Goal: Task Accomplishment & Management: Manage account settings

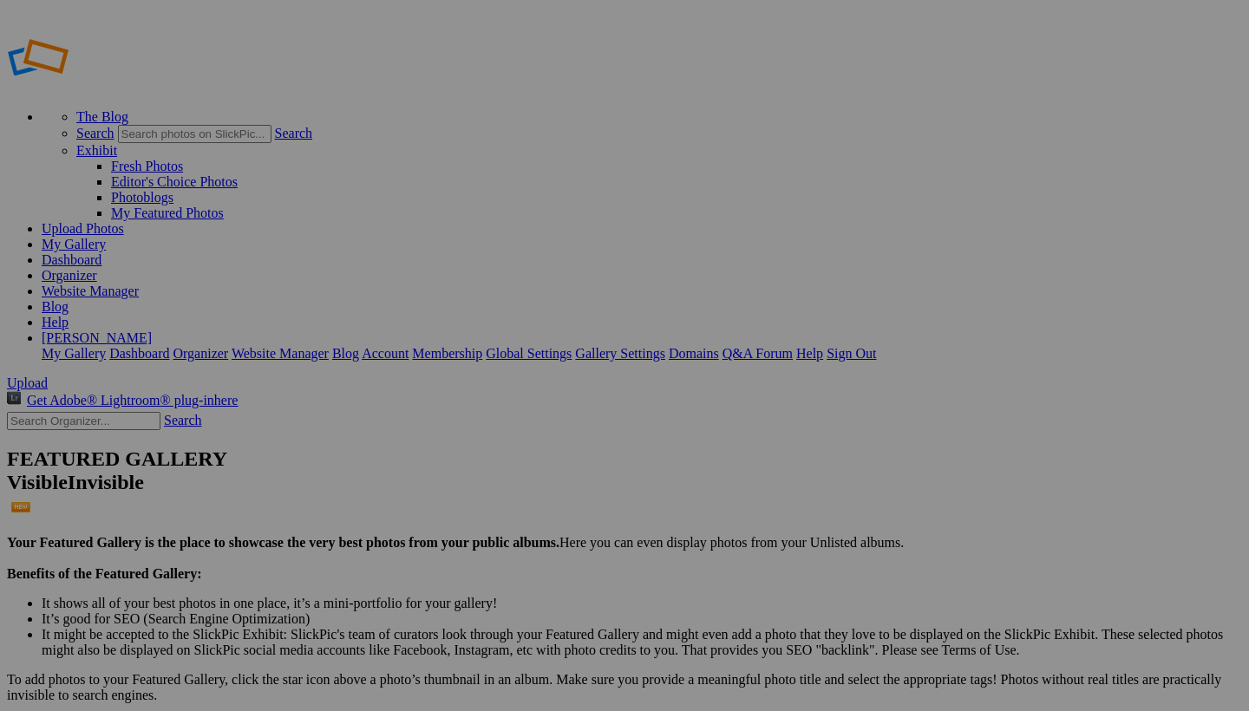
type input "1993 dodge ram"
drag, startPoint x: 517, startPoint y: 99, endPoint x: 248, endPoint y: 92, distance: 269.0
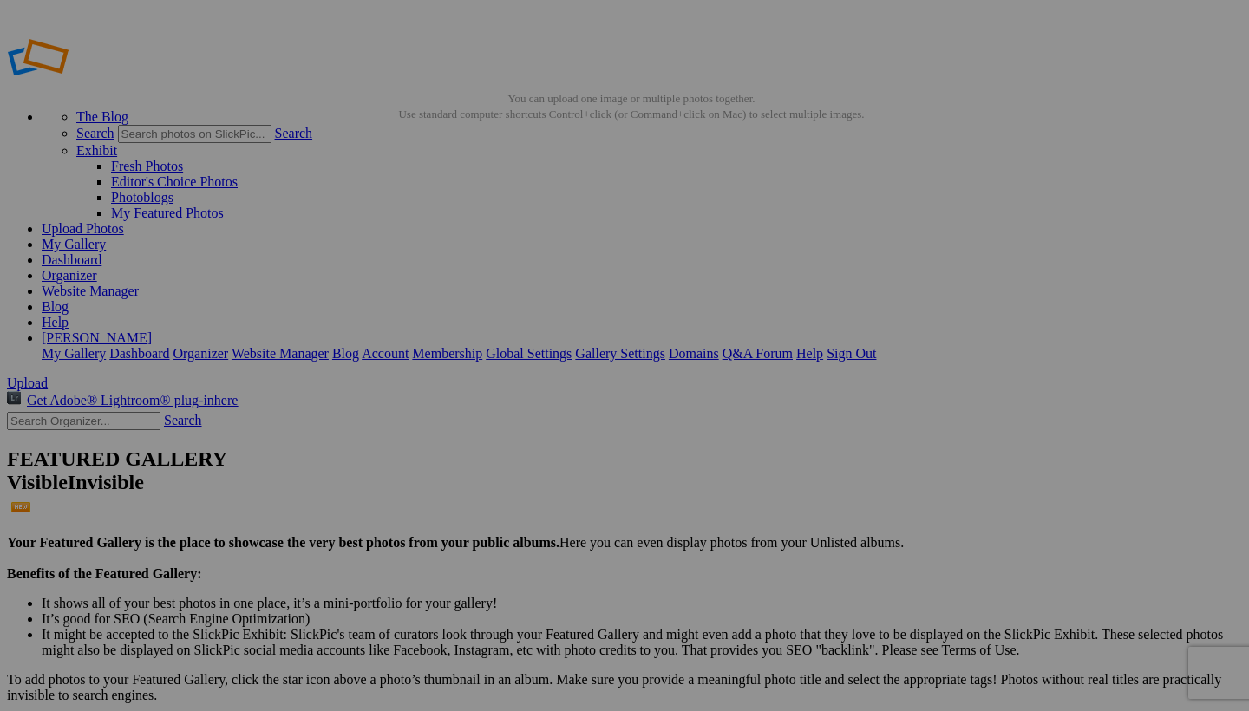
type input "1997 ford f 350 rollalong"
drag, startPoint x: 491, startPoint y: 287, endPoint x: 467, endPoint y: 627, distance: 340.9
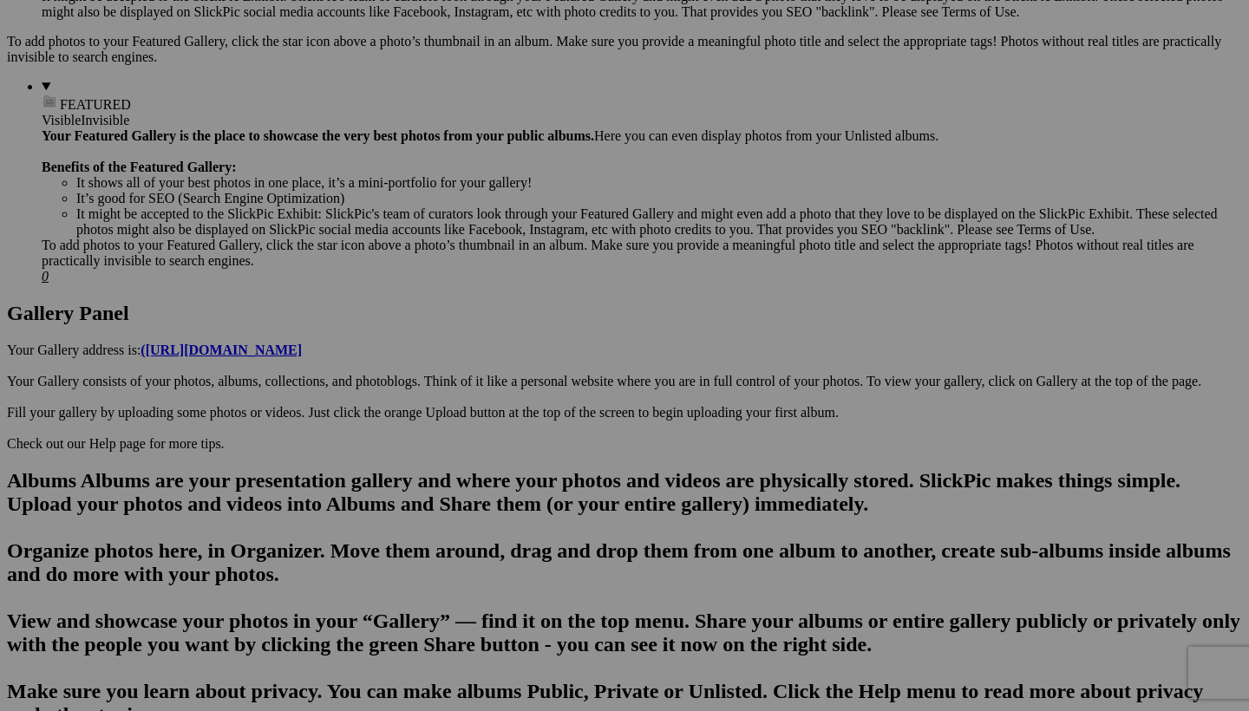
scroll to position [644, 0]
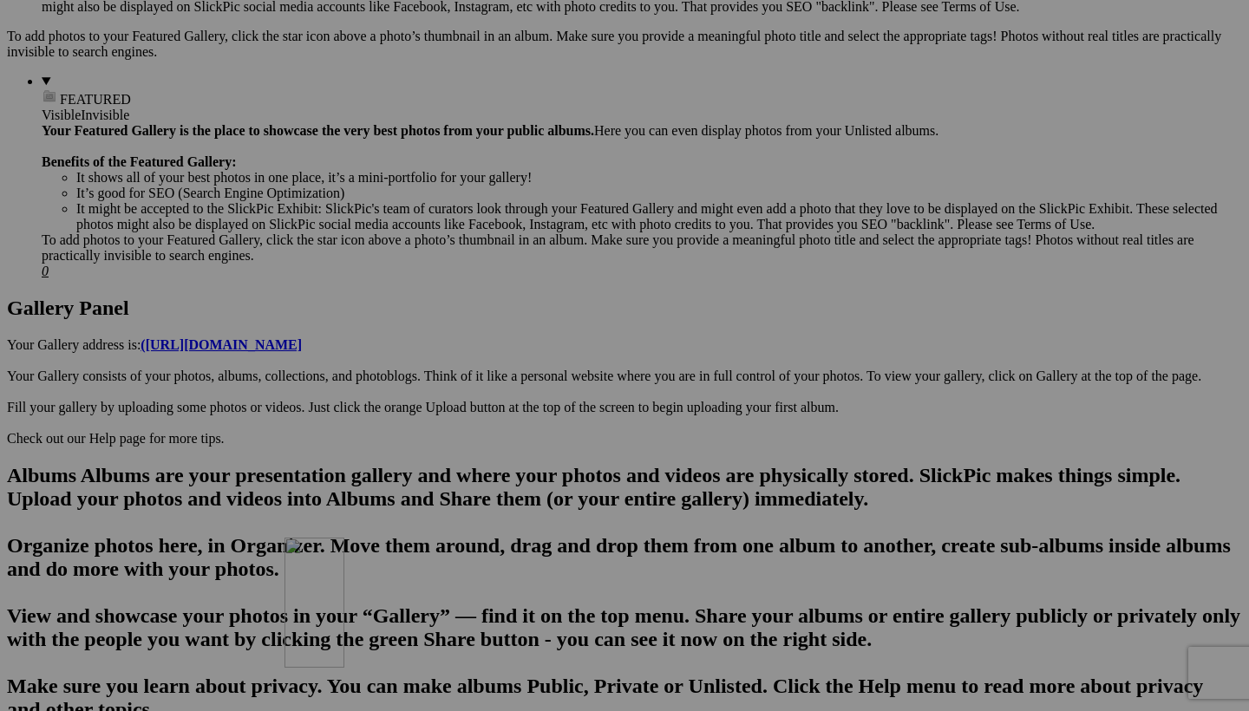
drag, startPoint x: 498, startPoint y: 114, endPoint x: 534, endPoint y: 689, distance: 575.4
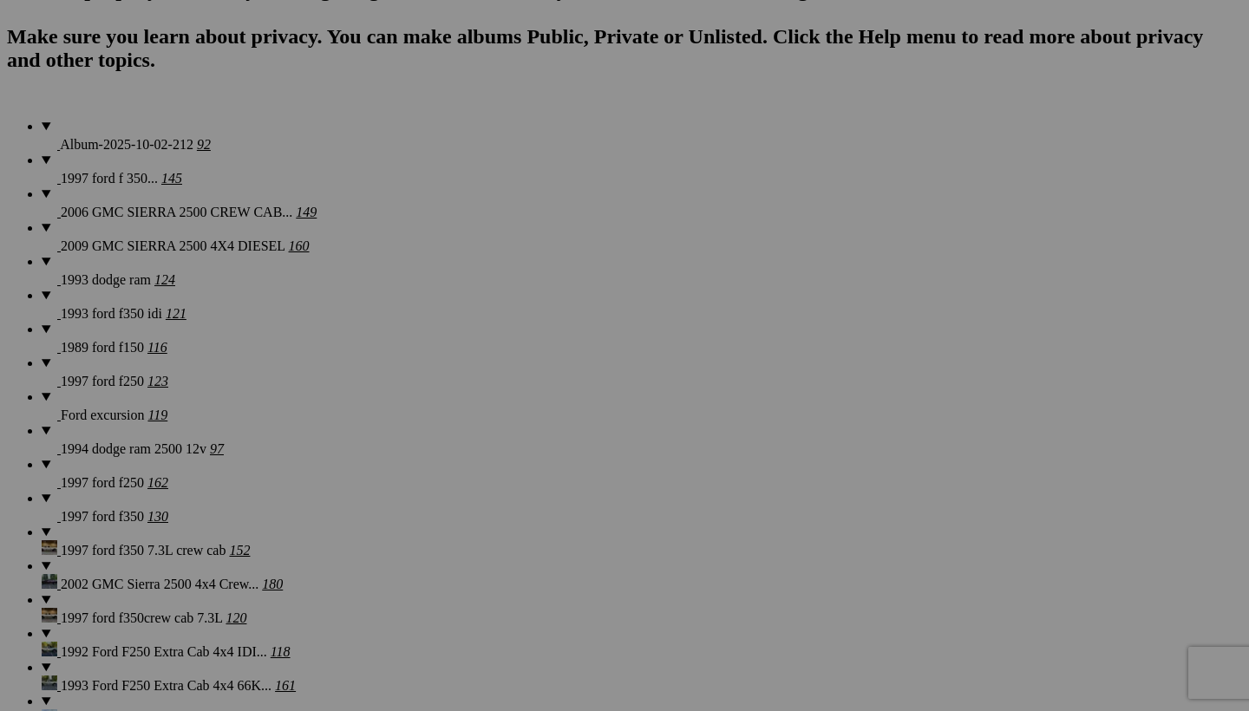
scroll to position [1294, 0]
drag, startPoint x: 483, startPoint y: 122, endPoint x: 485, endPoint y: 710, distance: 588.1
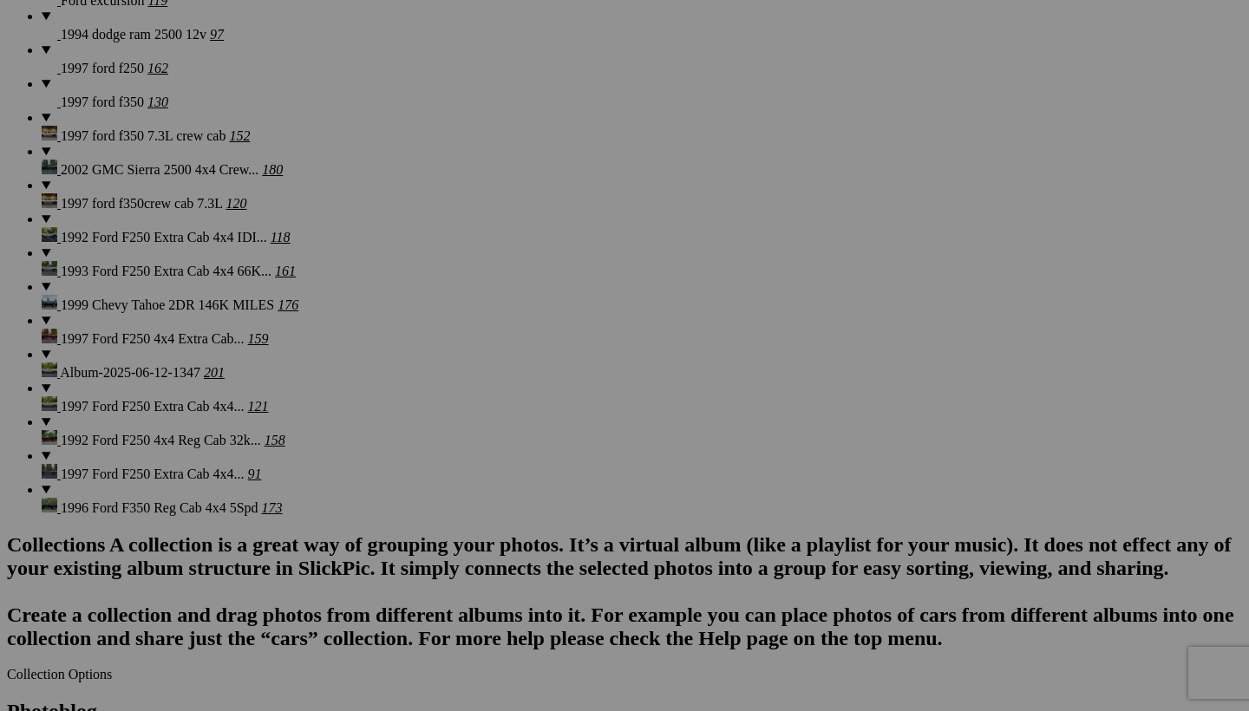
scroll to position [1709, 0]
drag, startPoint x: 492, startPoint y: 129, endPoint x: 462, endPoint y: 553, distance: 425.2
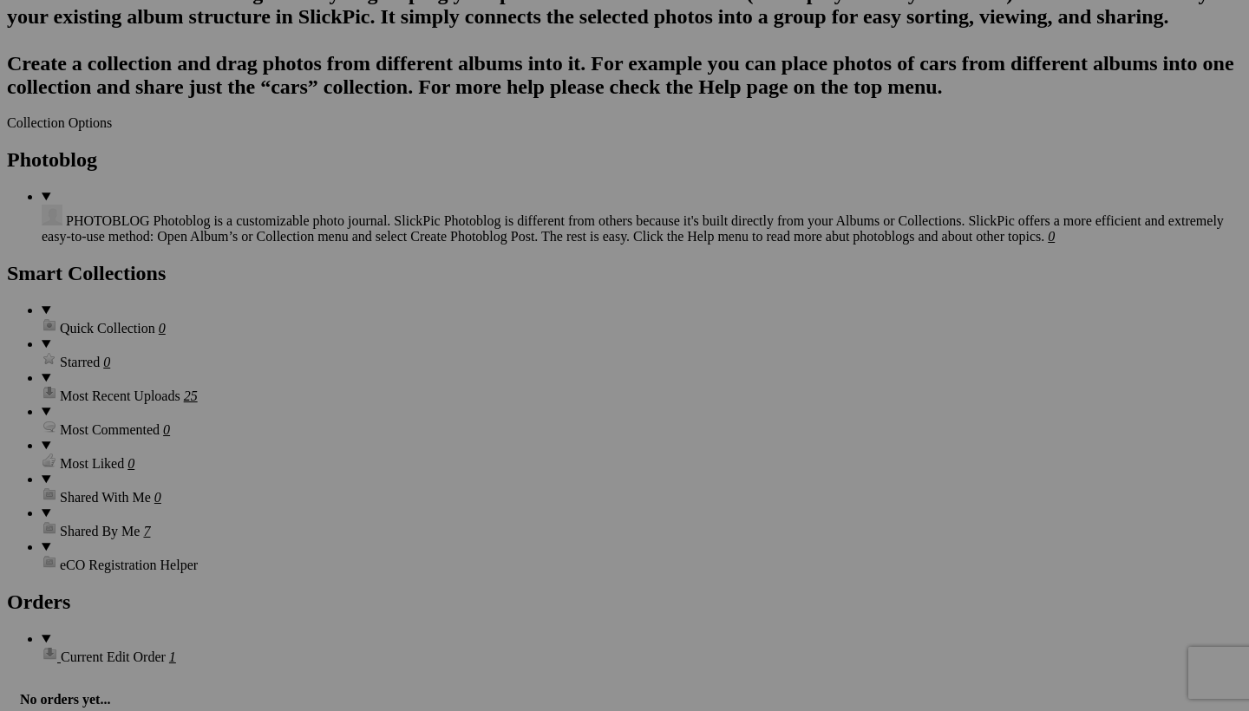
scroll to position [2226, 0]
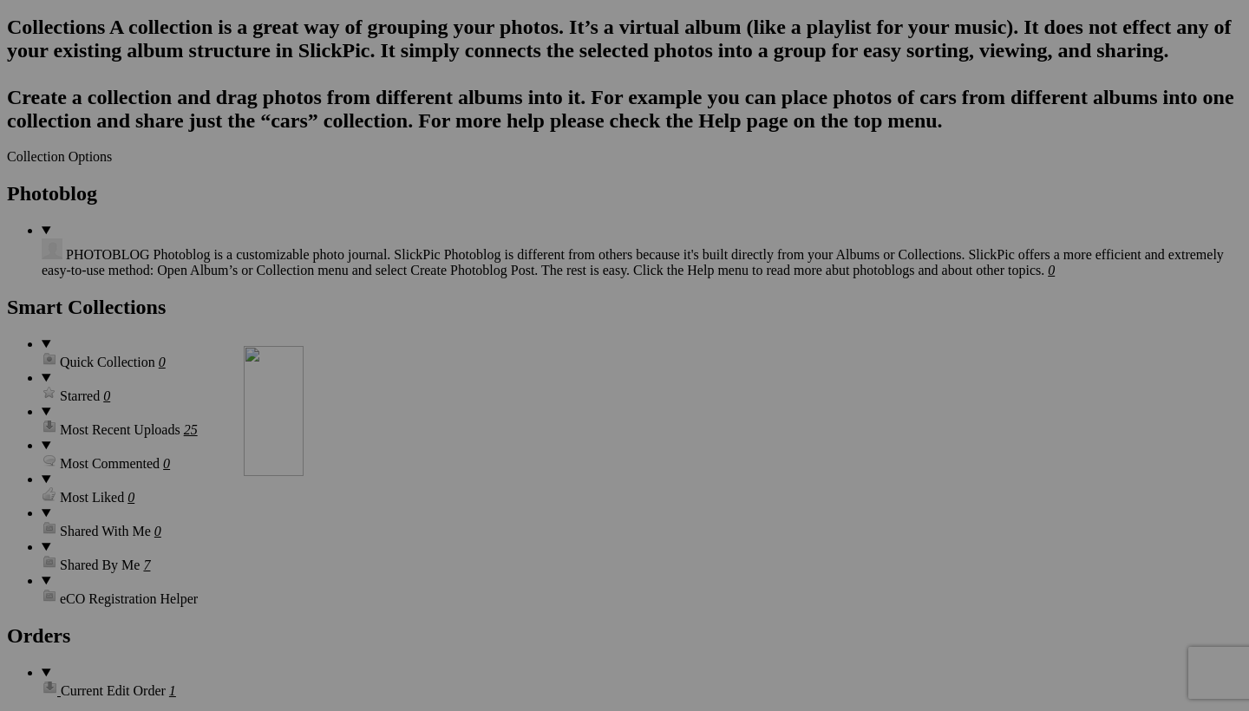
drag, startPoint x: 481, startPoint y: 103, endPoint x: 489, endPoint y: 489, distance: 386.1
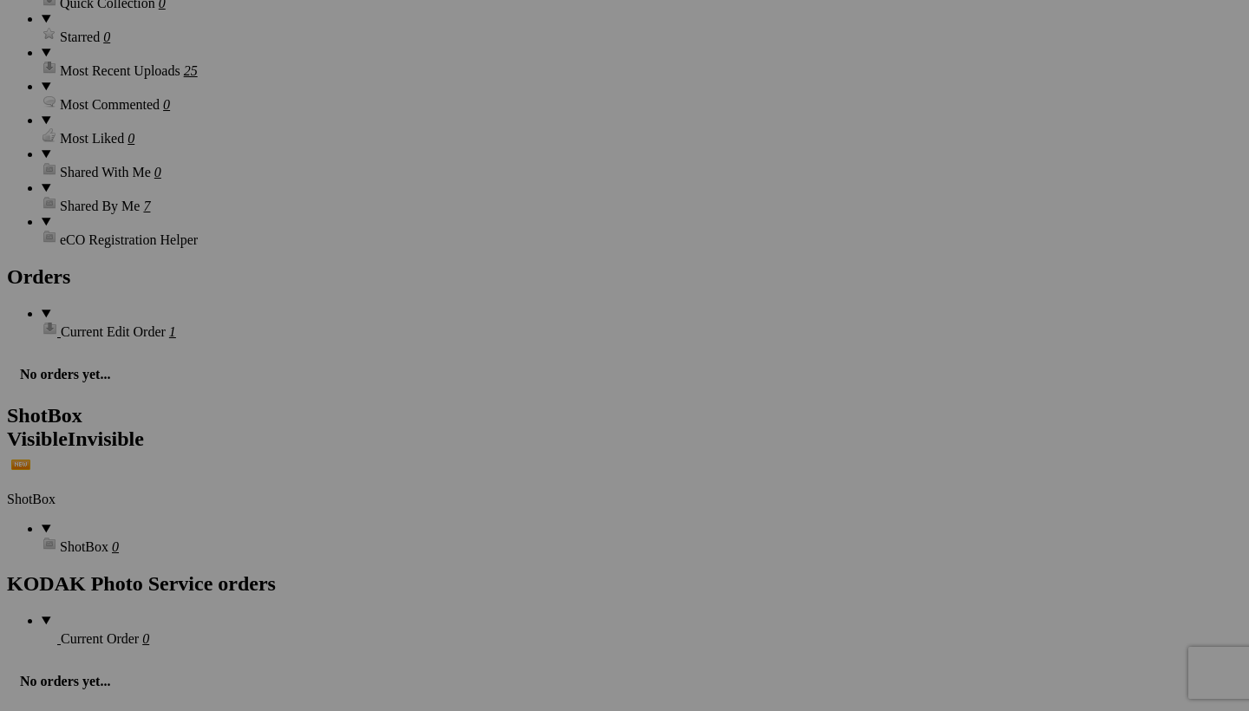
scroll to position [2598, 0]
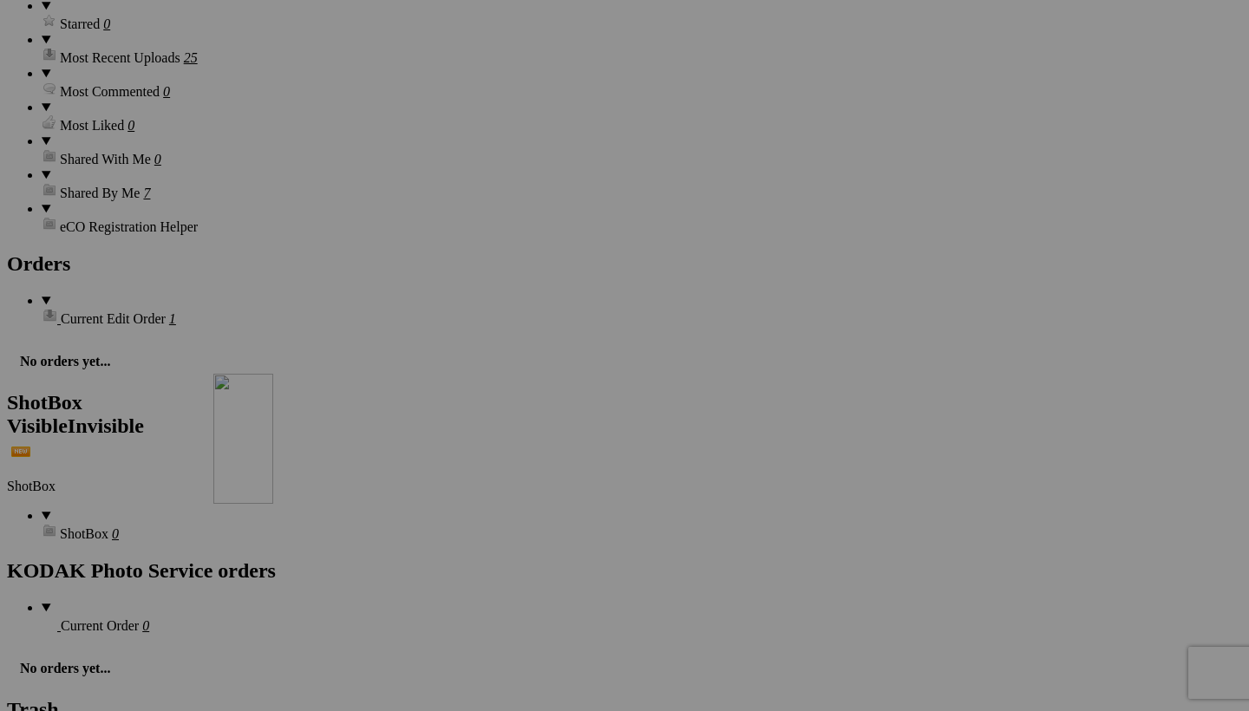
drag, startPoint x: 477, startPoint y: 121, endPoint x: 459, endPoint y: 531, distance: 410.7
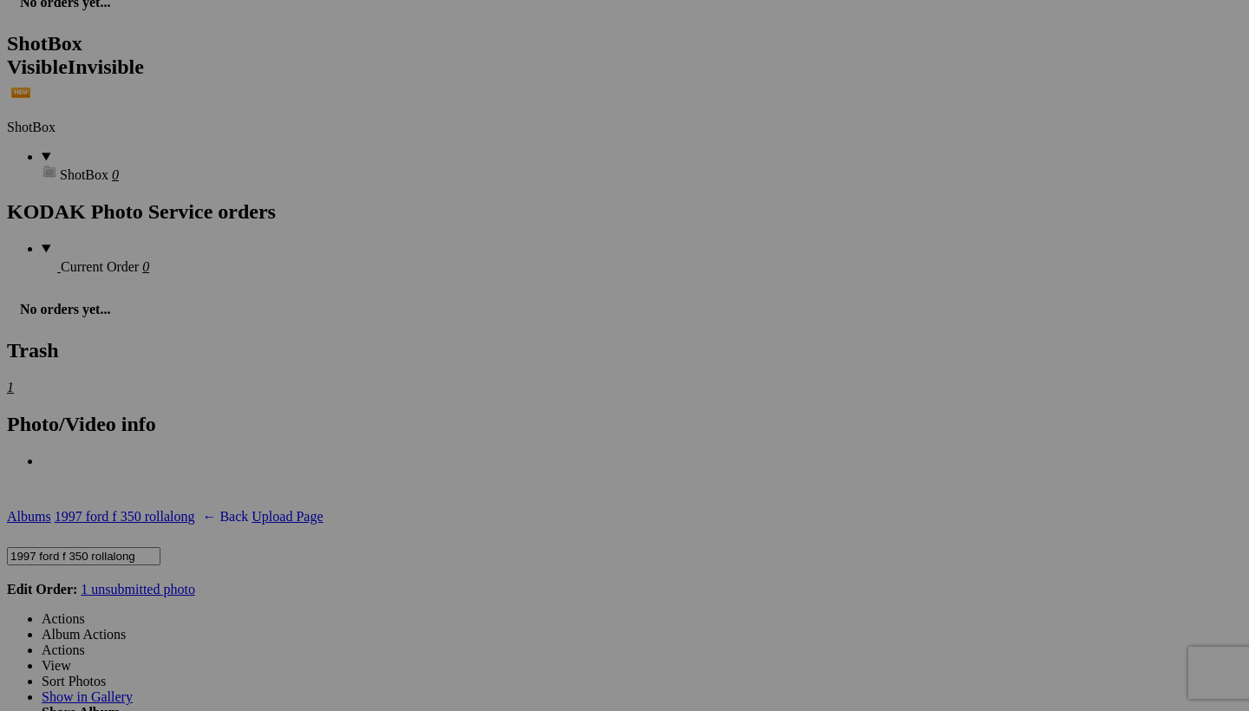
scroll to position [2985, 0]
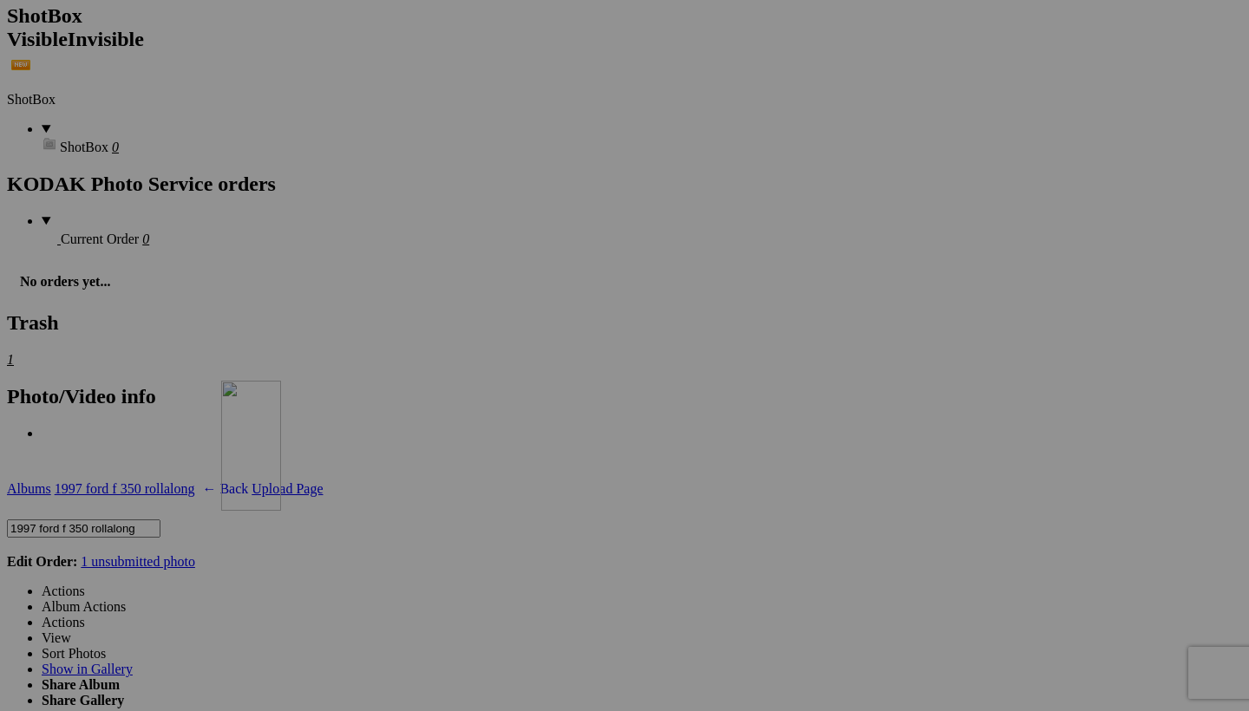
drag, startPoint x: 471, startPoint y: 138, endPoint x: 468, endPoint y: 532, distance: 393.8
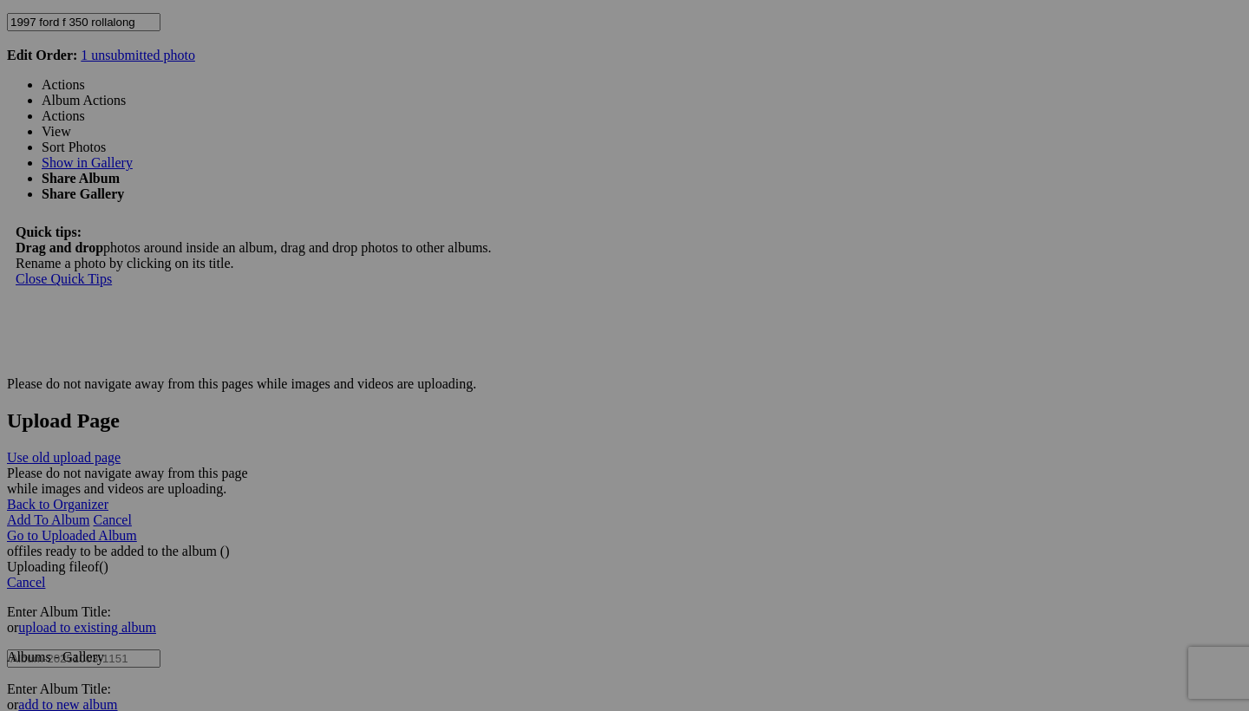
scroll to position [3504, 0]
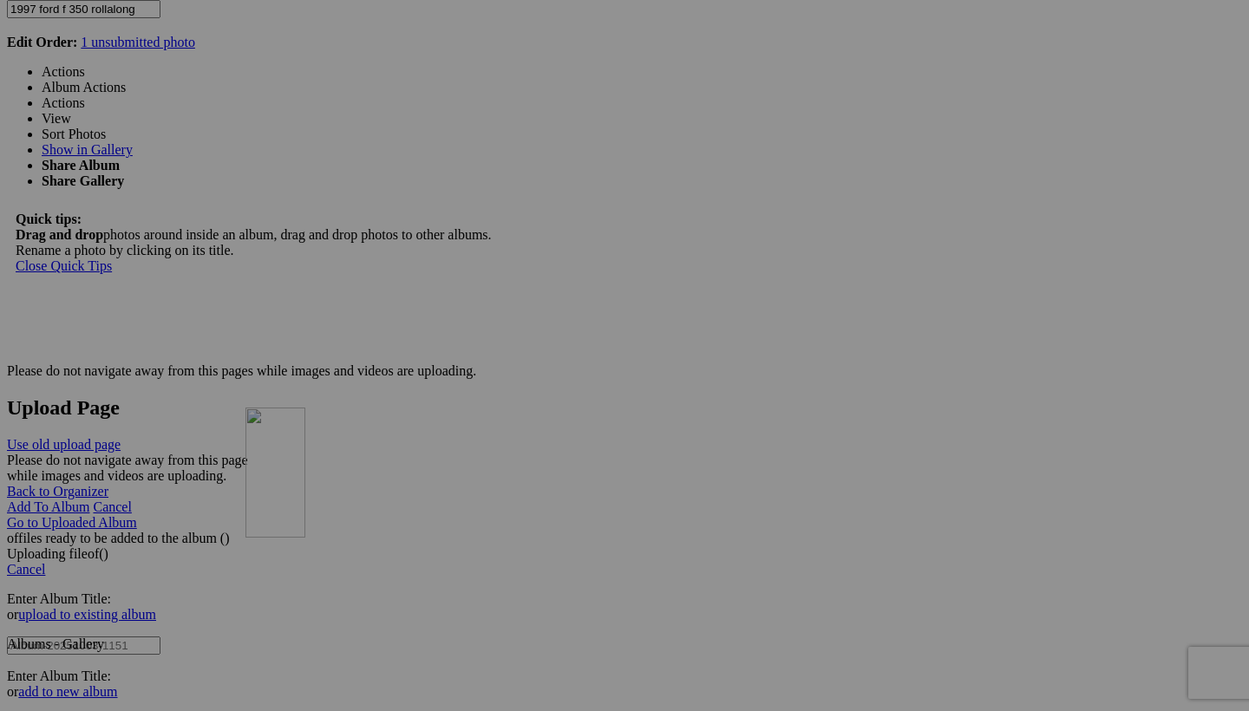
drag, startPoint x: 483, startPoint y: 108, endPoint x: 497, endPoint y: 538, distance: 429.6
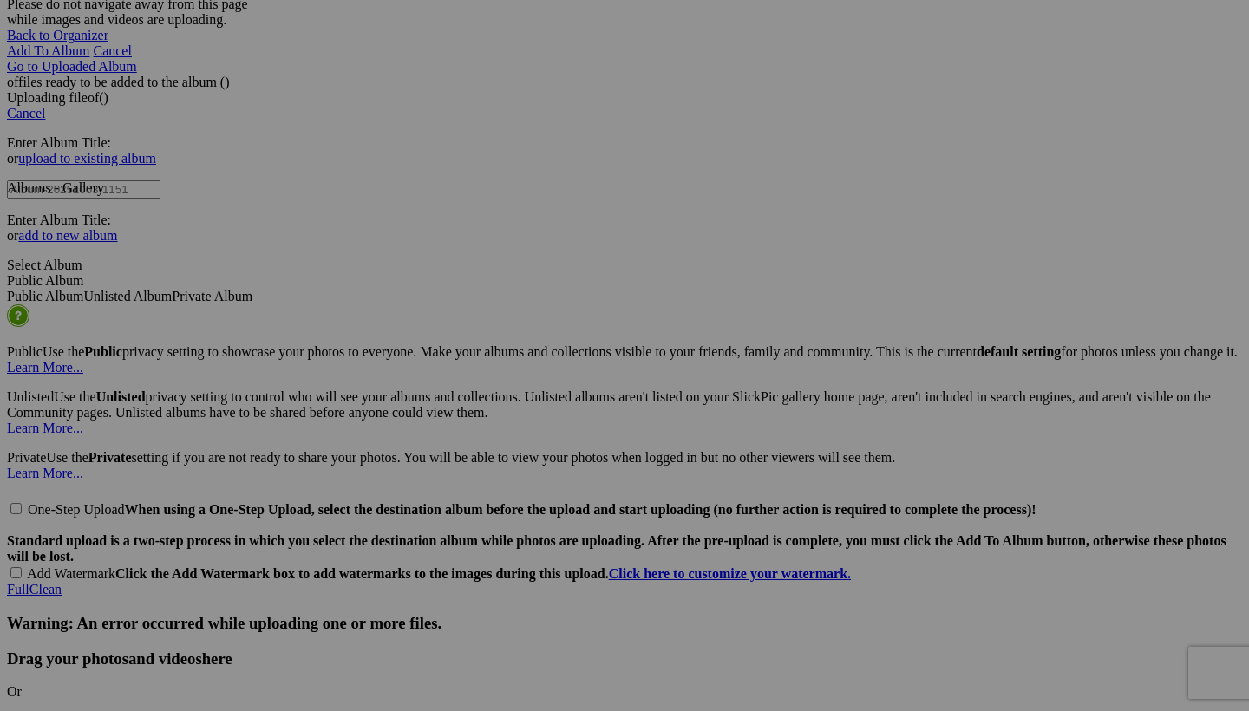
scroll to position [3992, 0]
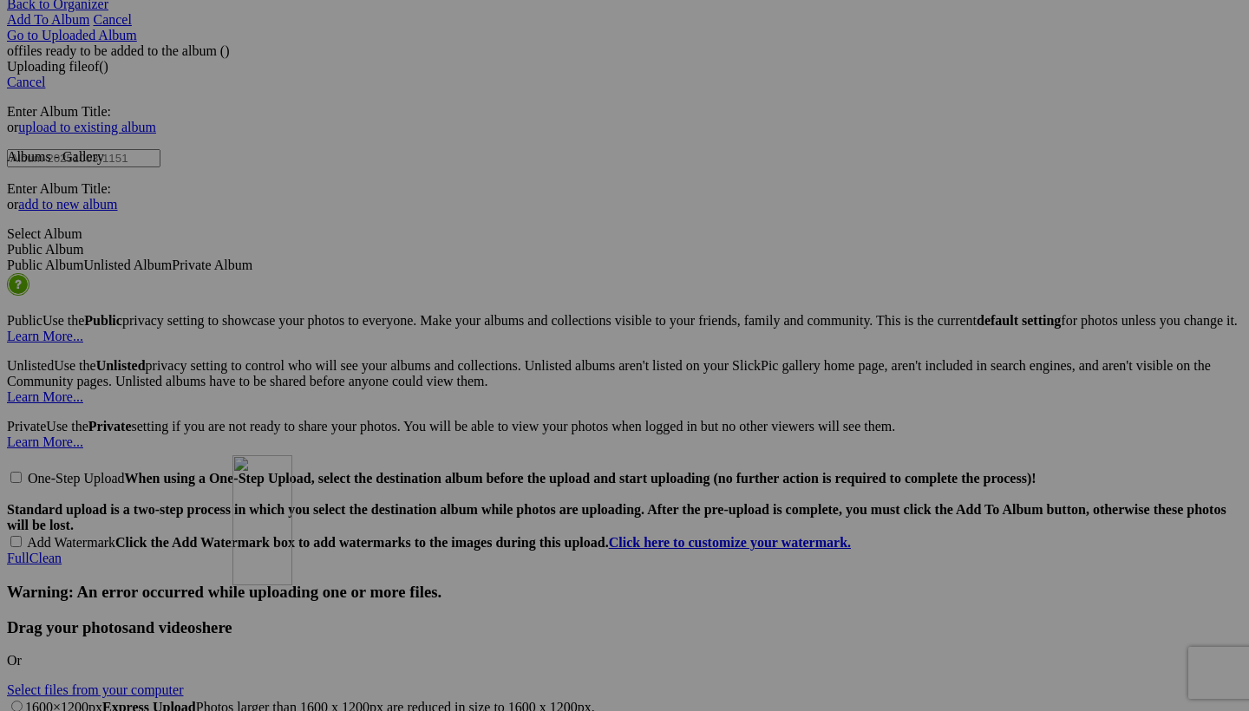
drag, startPoint x: 500, startPoint y: 91, endPoint x: 482, endPoint y: 606, distance: 515.5
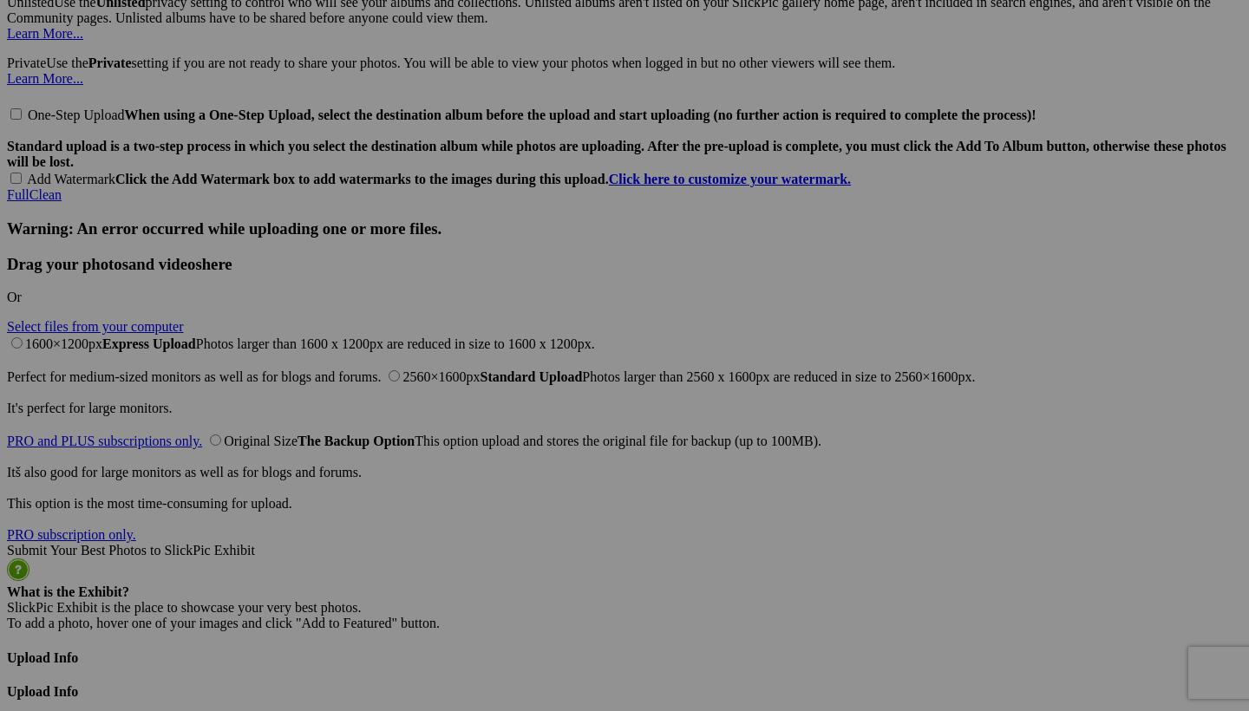
scroll to position [4357, 0]
drag, startPoint x: 494, startPoint y: 99, endPoint x: 502, endPoint y: 540, distance: 440.7
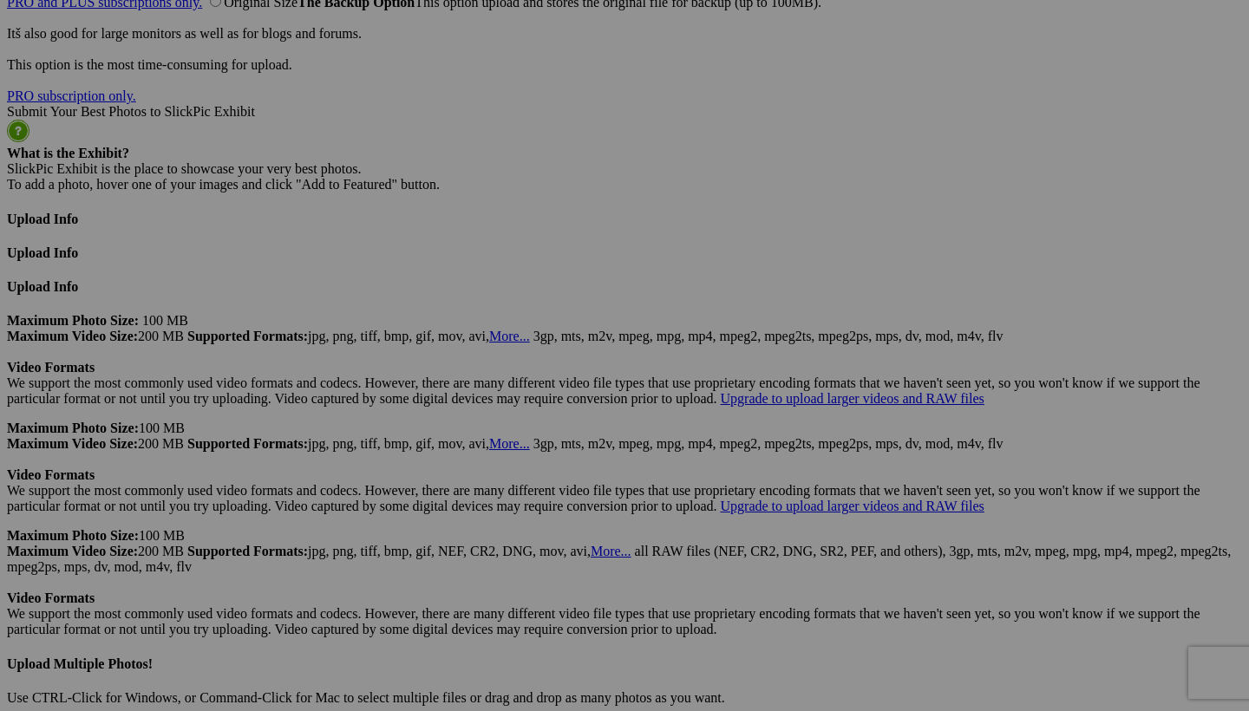
scroll to position [4828, 0]
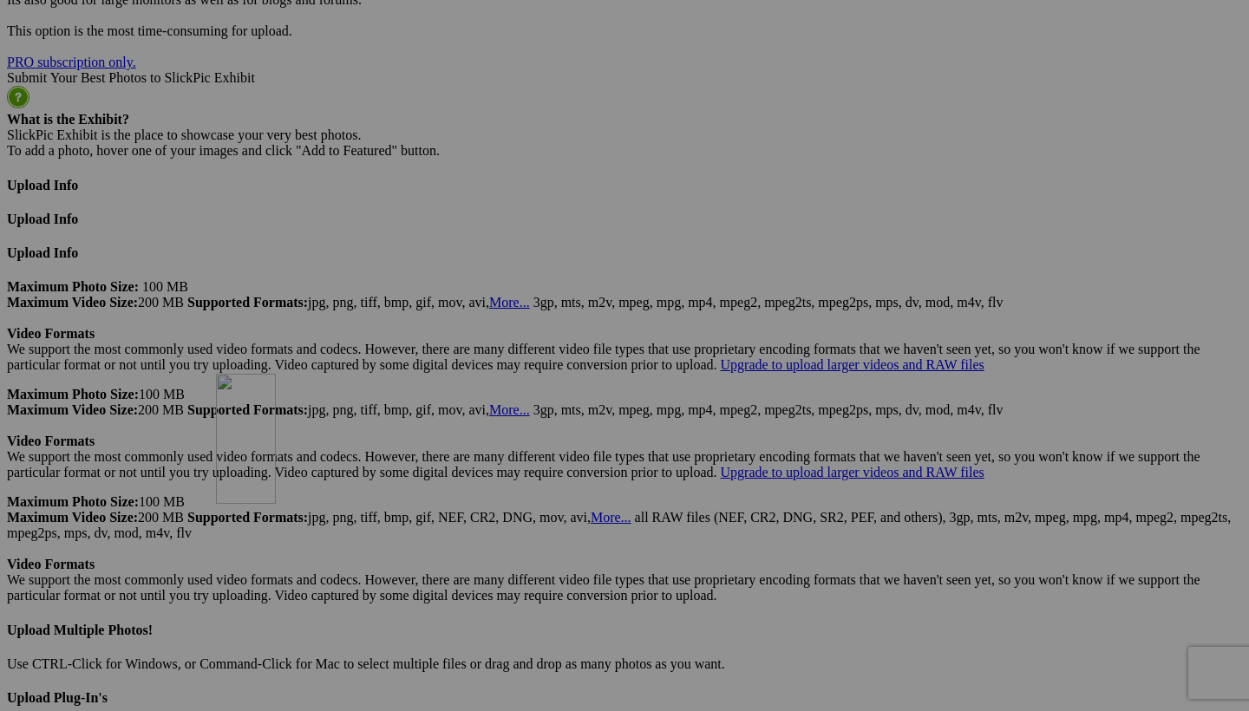
drag, startPoint x: 493, startPoint y: 104, endPoint x: 466, endPoint y: 454, distance: 350.6
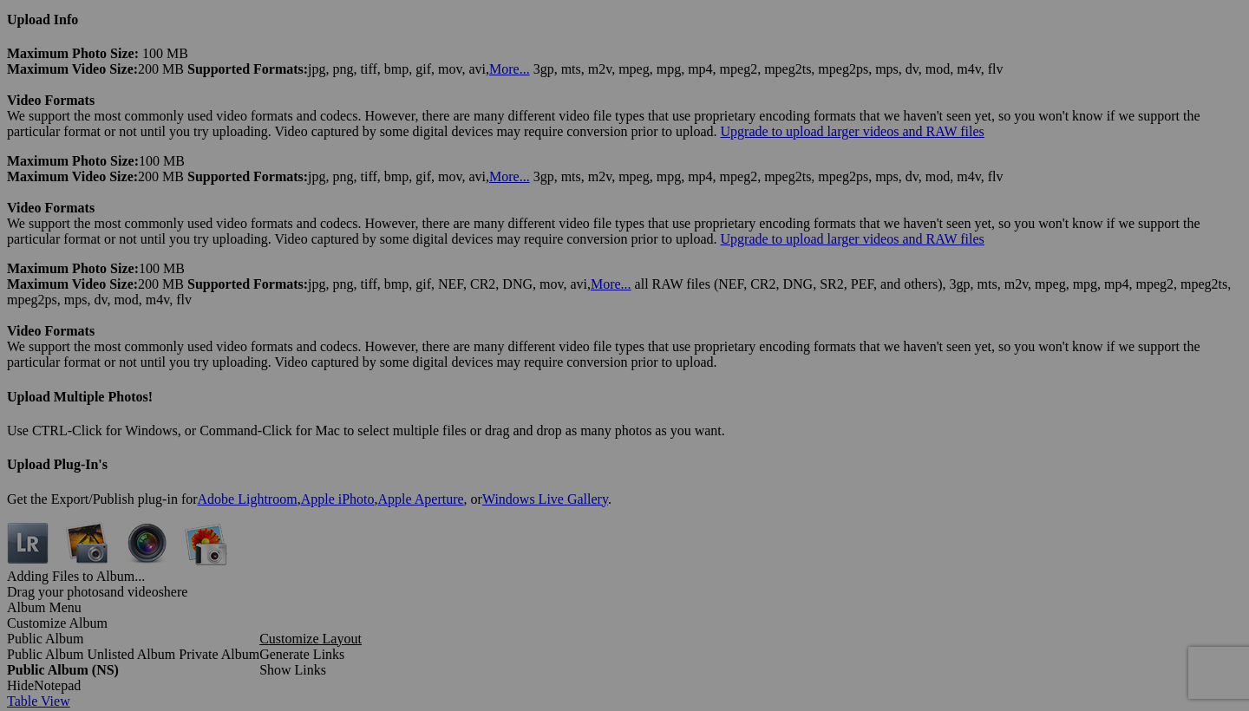
scroll to position [5060, 0]
drag, startPoint x: 481, startPoint y: 279, endPoint x: 522, endPoint y: 484, distance: 208.7
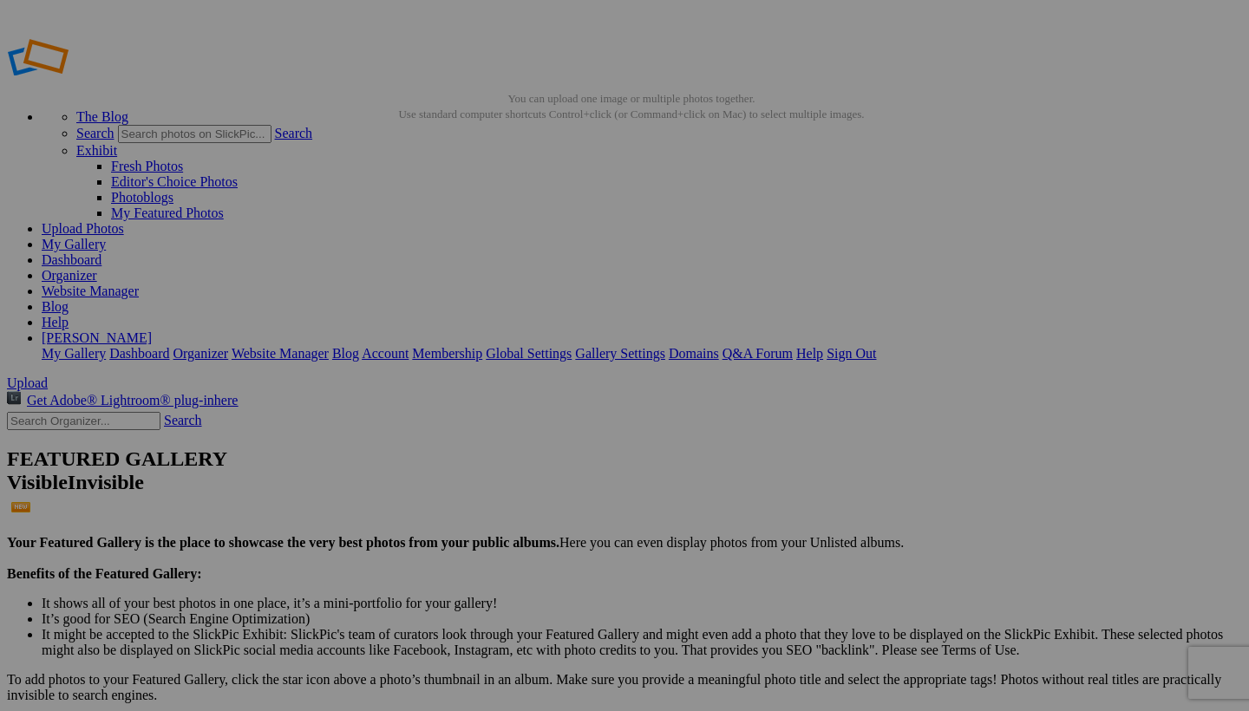
scroll to position [0, 0]
drag, startPoint x: 487, startPoint y: 97, endPoint x: 253, endPoint y: 100, distance: 233.3
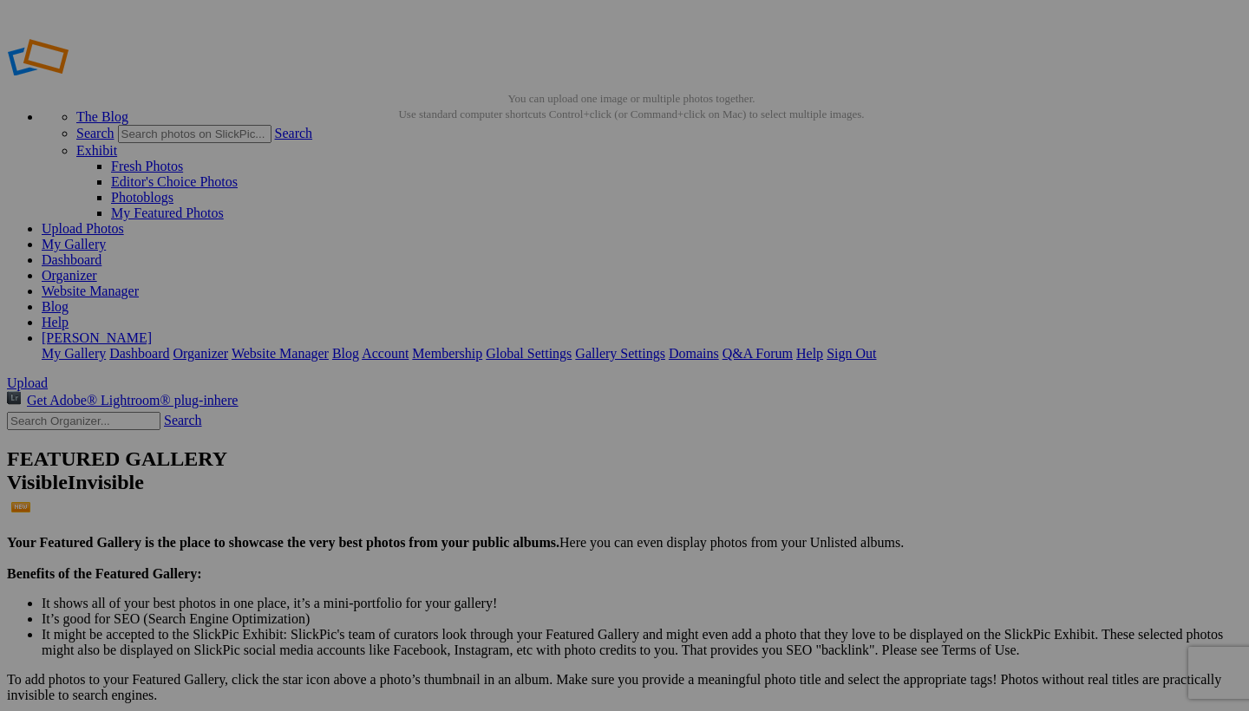
type input "2002 dodge ram 6speed"
drag, startPoint x: 473, startPoint y: 267, endPoint x: 461, endPoint y: 651, distance: 384.4
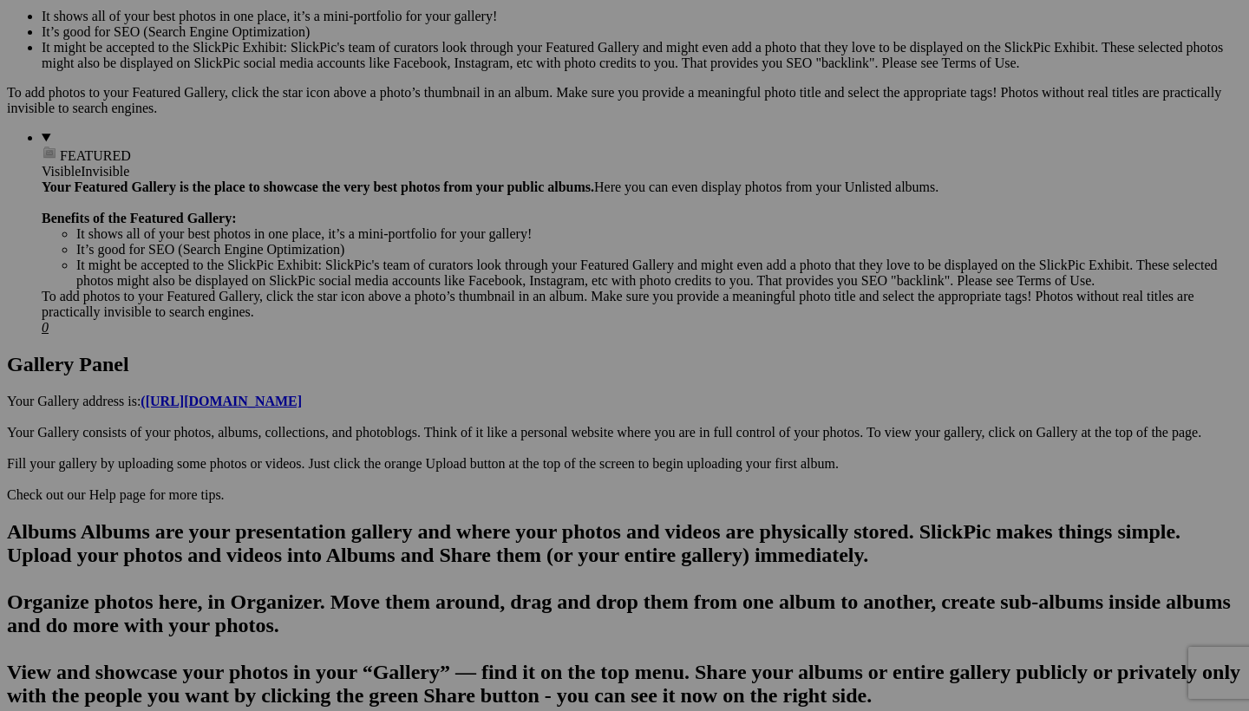
scroll to position [625, 0]
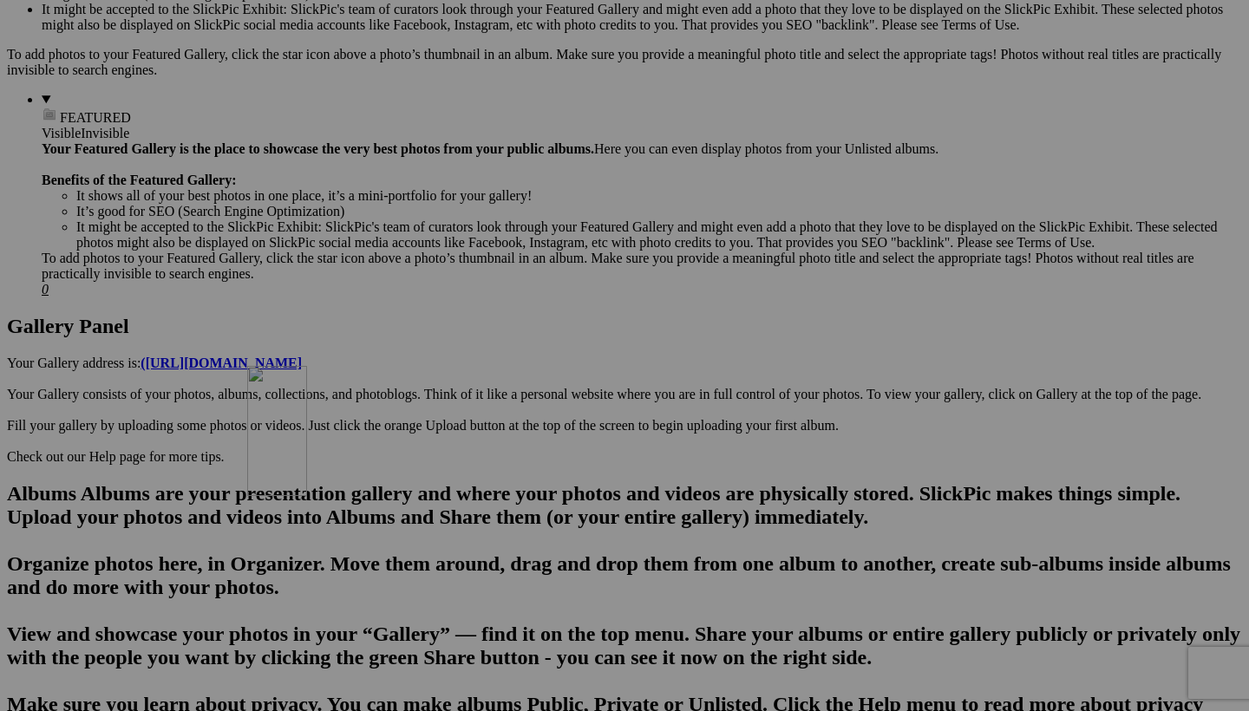
drag, startPoint x: 496, startPoint y: 105, endPoint x: 494, endPoint y: 517, distance: 412.0
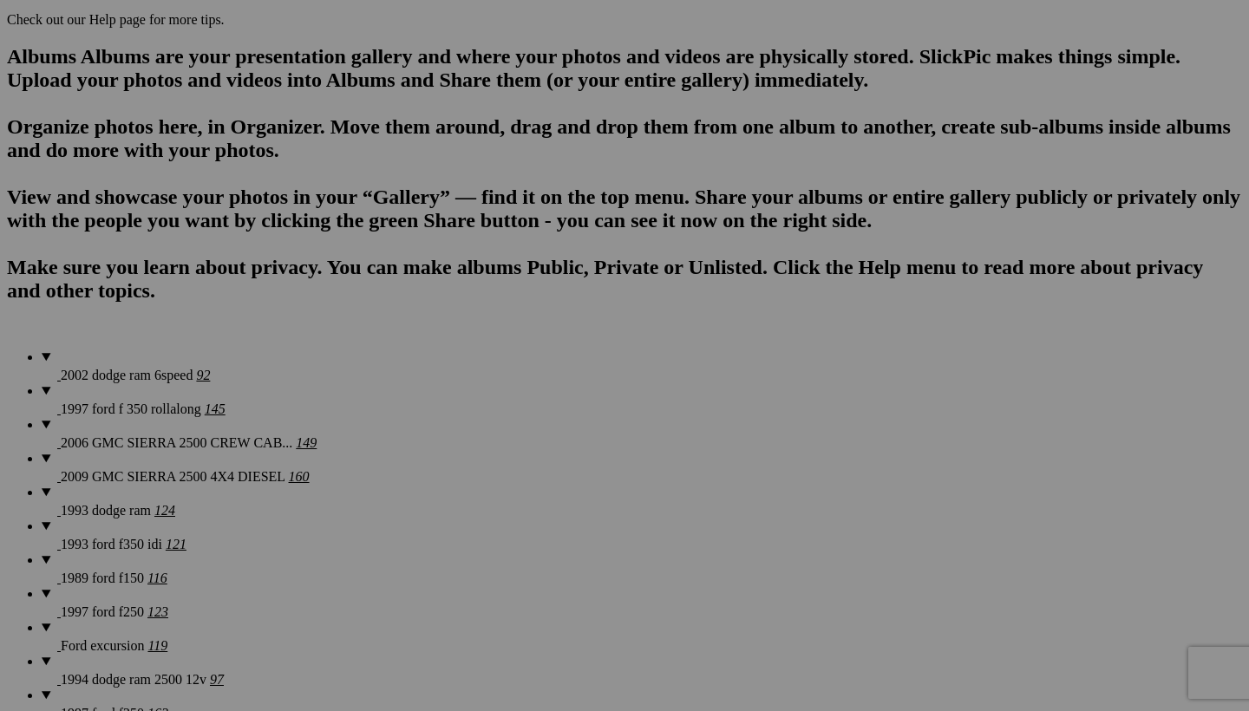
scroll to position [1115, 0]
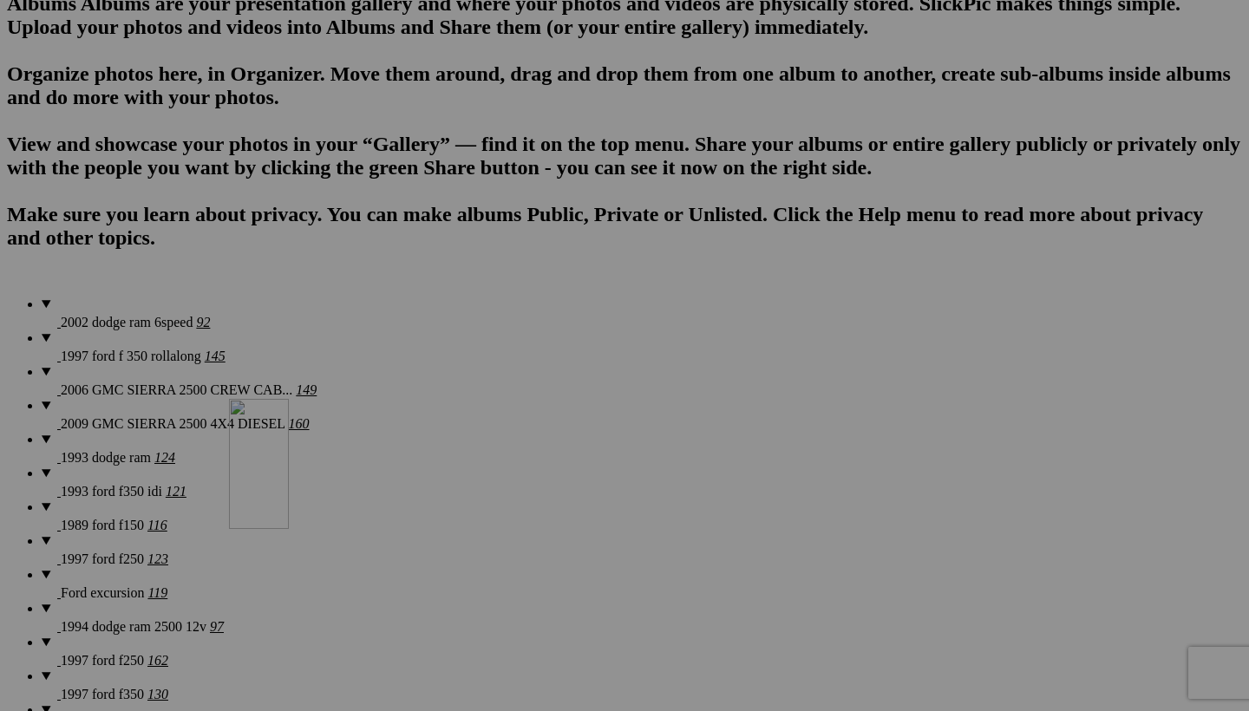
drag, startPoint x: 498, startPoint y: 85, endPoint x: 479, endPoint y: 550, distance: 465.3
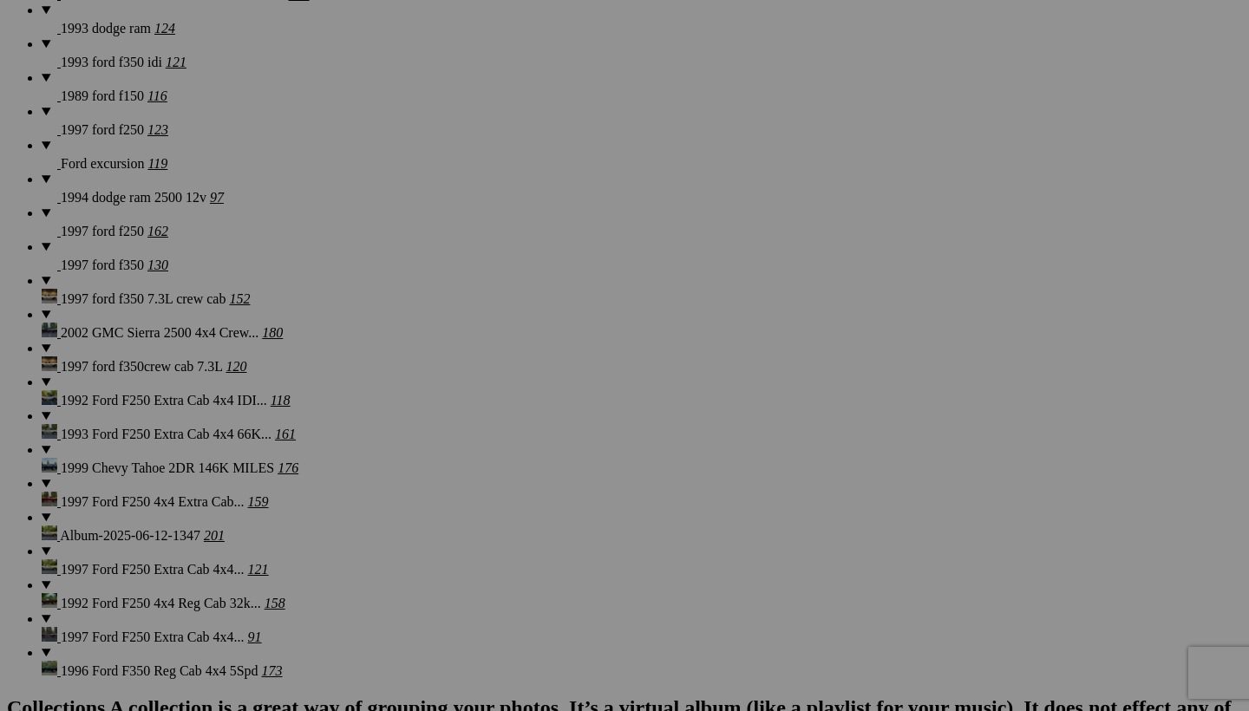
scroll to position [1548, 0]
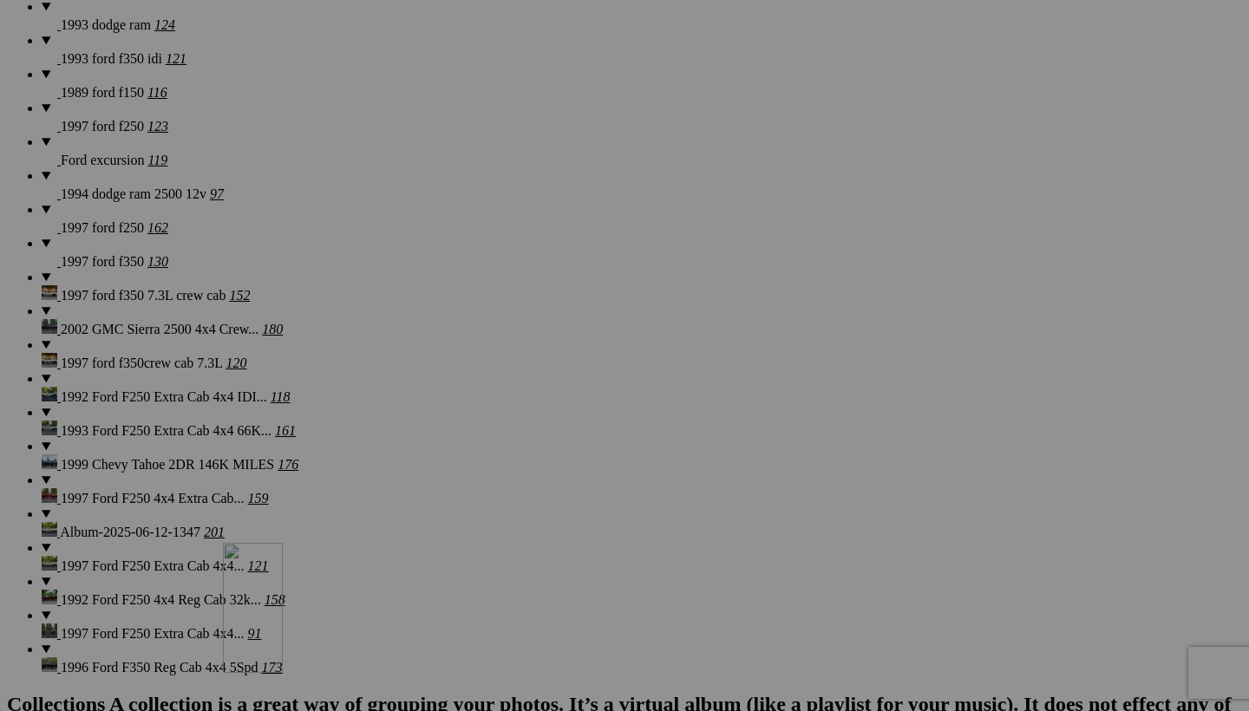
drag, startPoint x: 496, startPoint y: 96, endPoint x: 472, endPoint y: 693, distance: 597.3
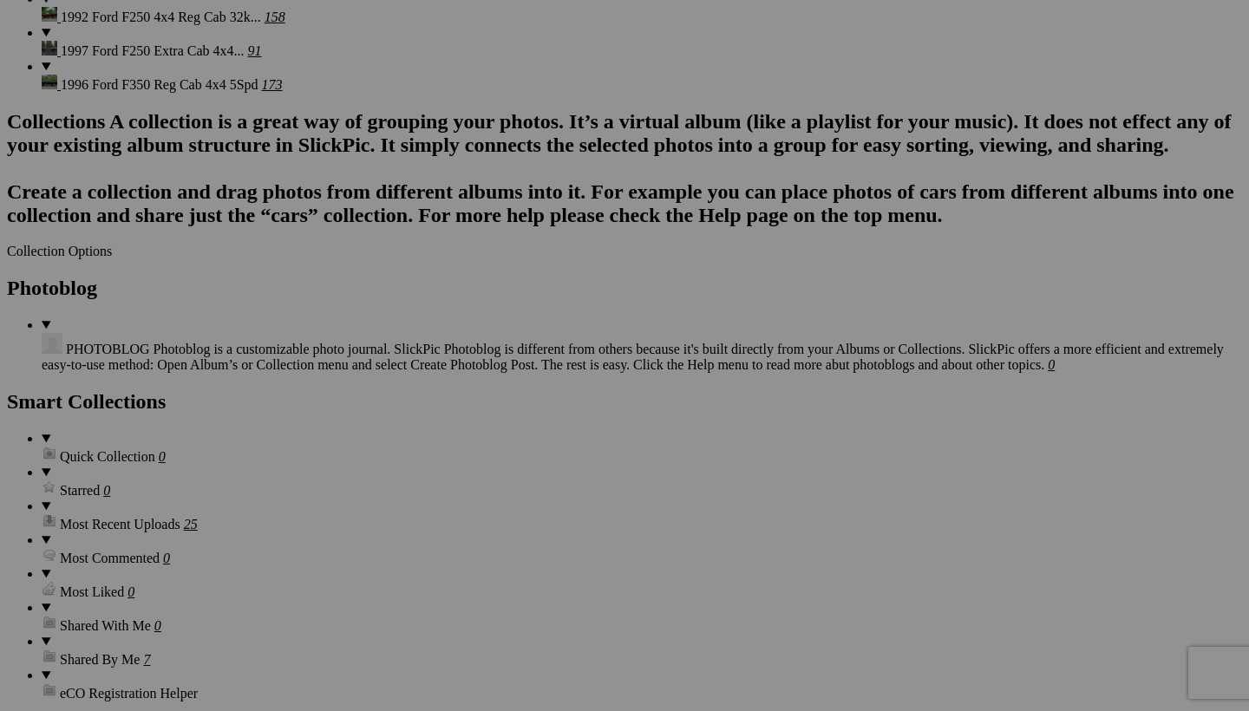
scroll to position [2136, 0]
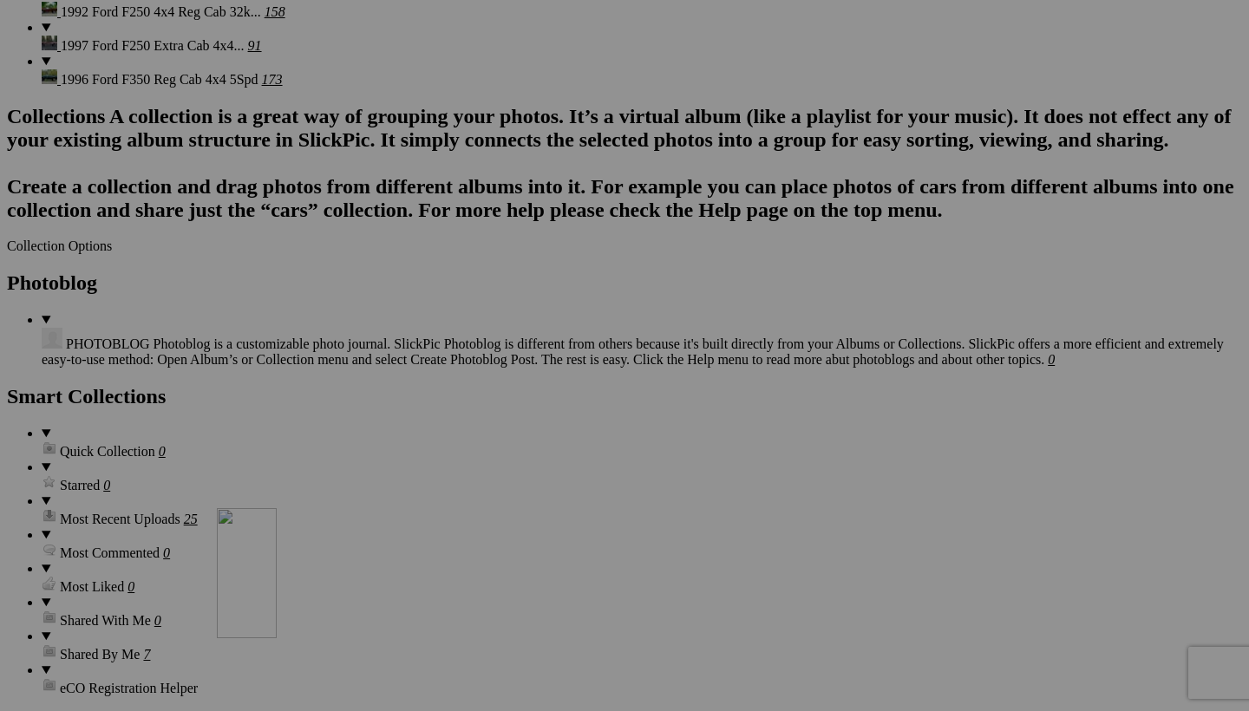
drag, startPoint x: 511, startPoint y: 157, endPoint x: 467, endPoint y: 659, distance: 504.2
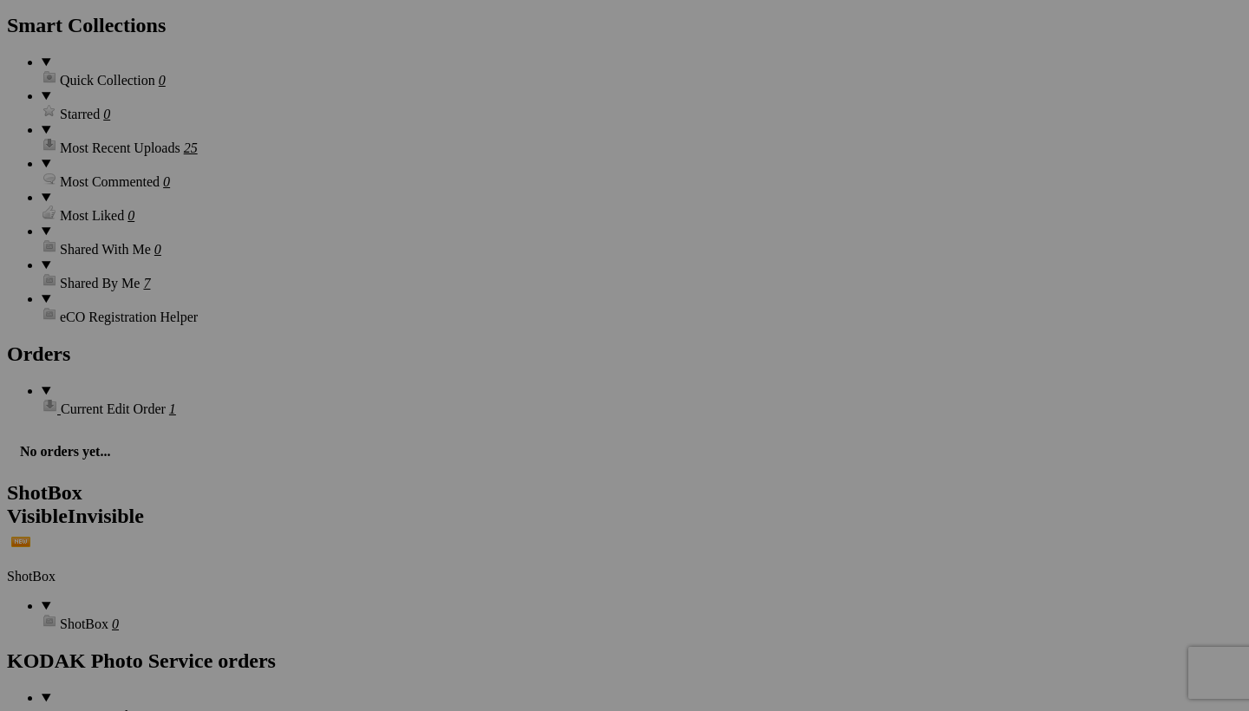
scroll to position [2534, 0]
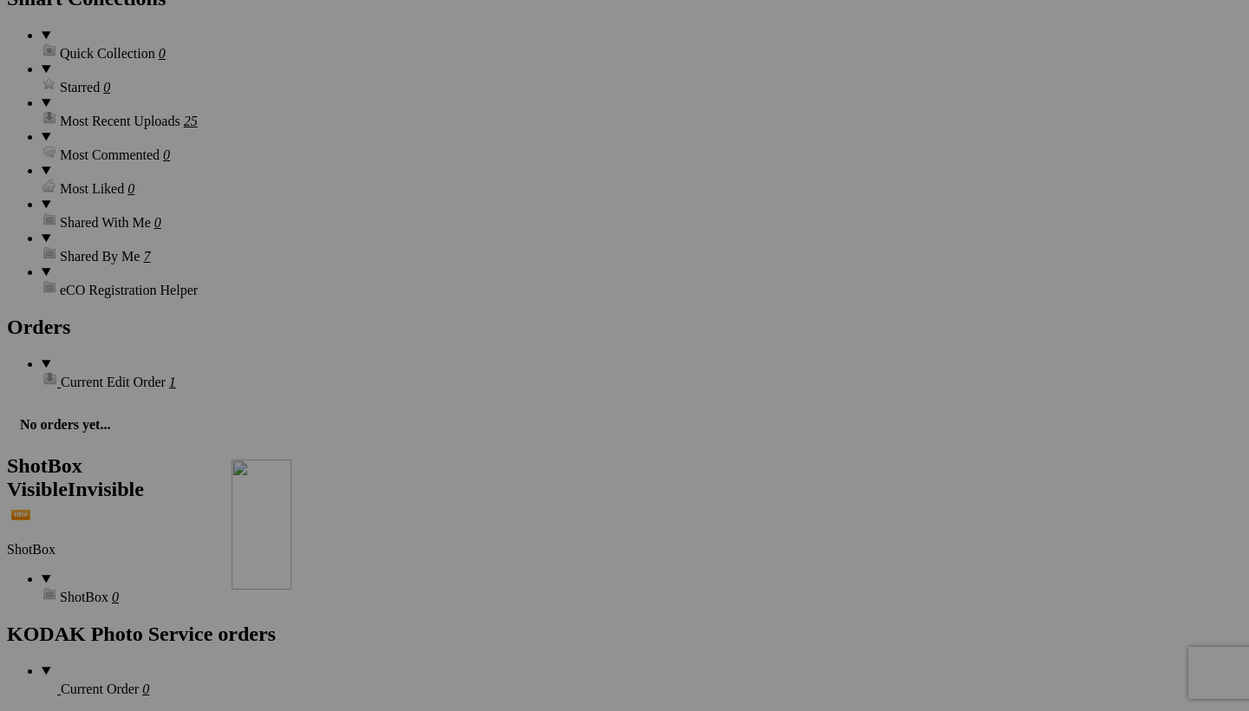
drag, startPoint x: 479, startPoint y: 149, endPoint x: 481, endPoint y: 615, distance: 465.8
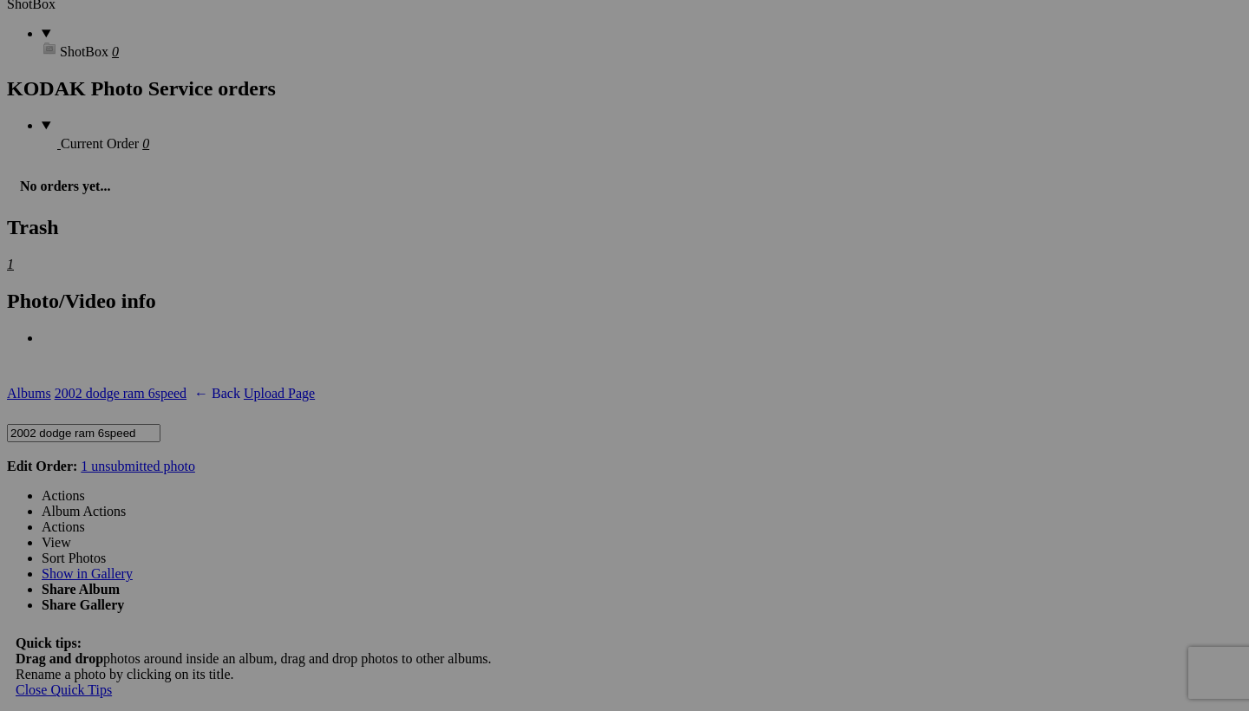
scroll to position [3077, 0]
drag, startPoint x: 343, startPoint y: 114, endPoint x: 644, endPoint y: 482, distance: 475.9
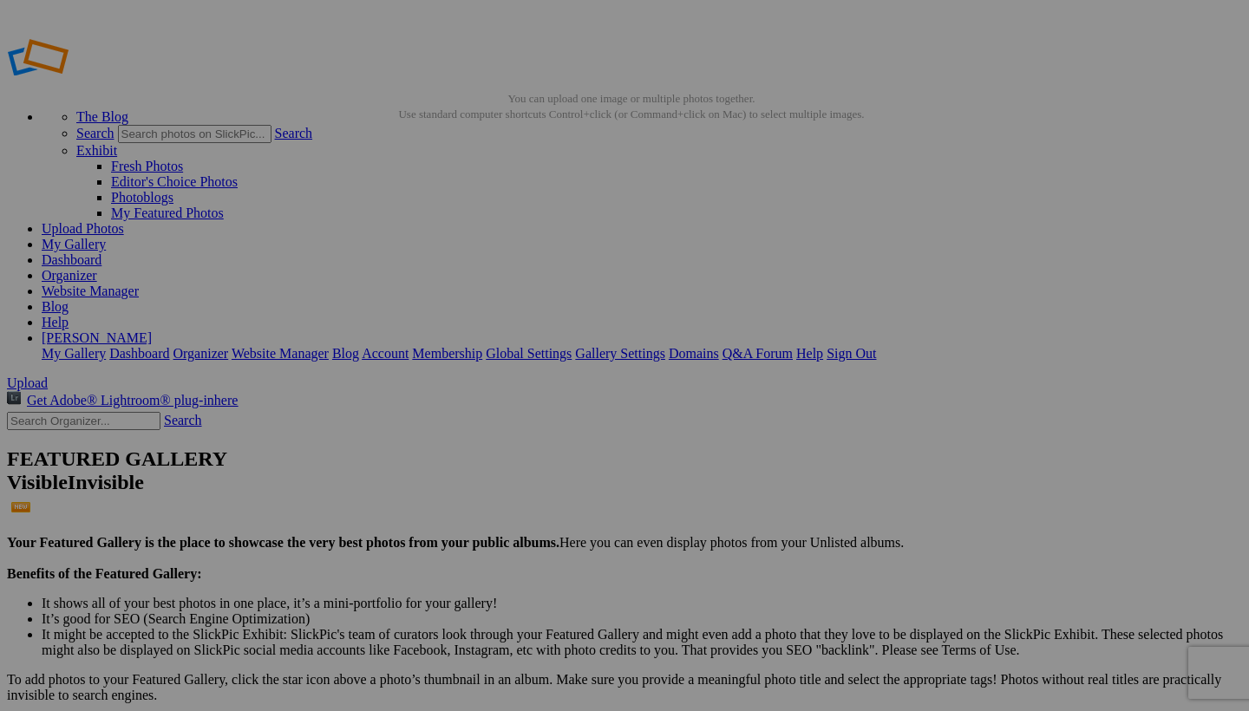
scroll to position [0, 0]
